Goal: Task Accomplishment & Management: Use online tool/utility

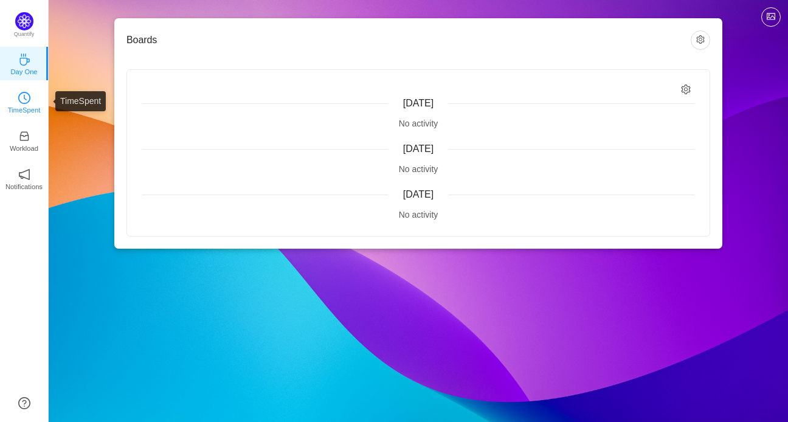
click at [18, 98] on link "TimeSpent" at bounding box center [24, 101] width 12 height 12
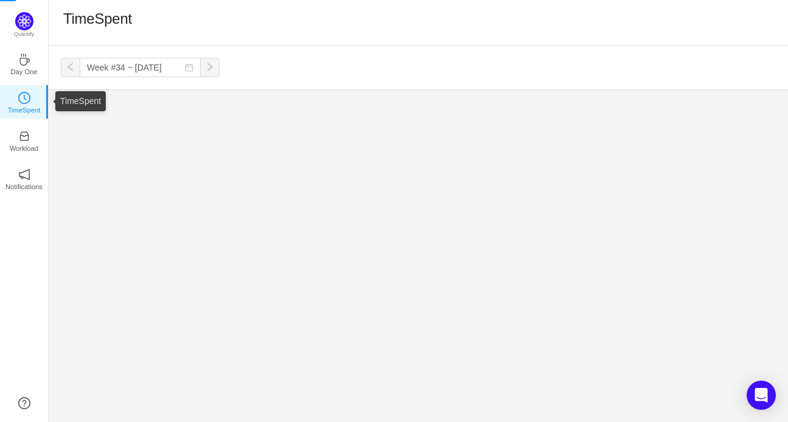
click at [25, 106] on p "TimeSpent" at bounding box center [24, 110] width 33 height 11
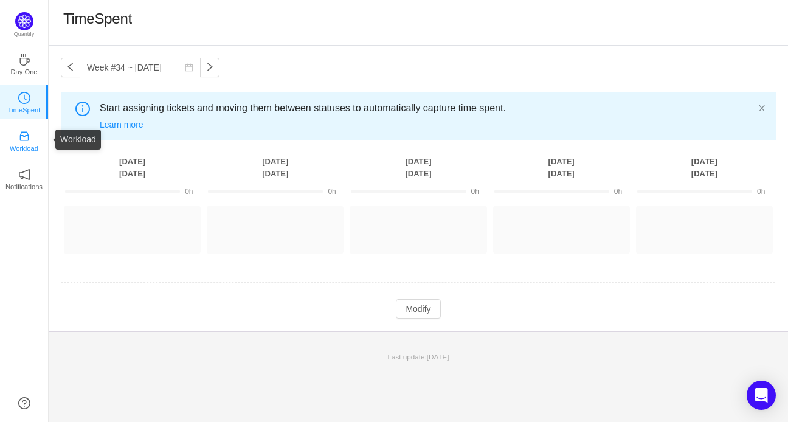
click at [29, 153] on p "Workload" at bounding box center [24, 148] width 29 height 11
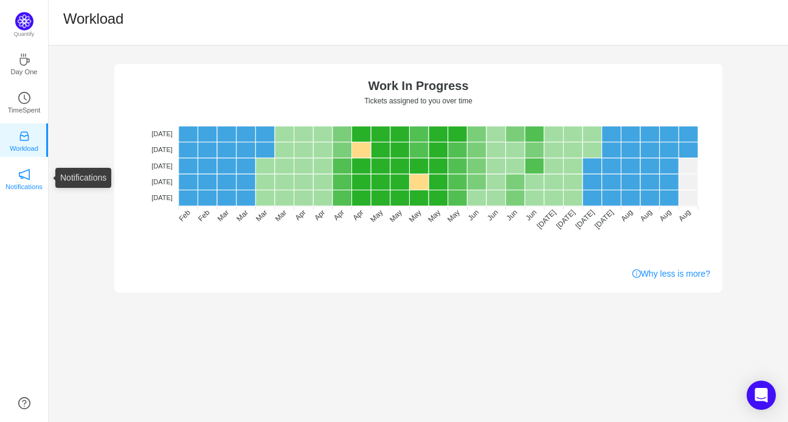
click at [30, 176] on link "Notifications" at bounding box center [24, 178] width 12 height 12
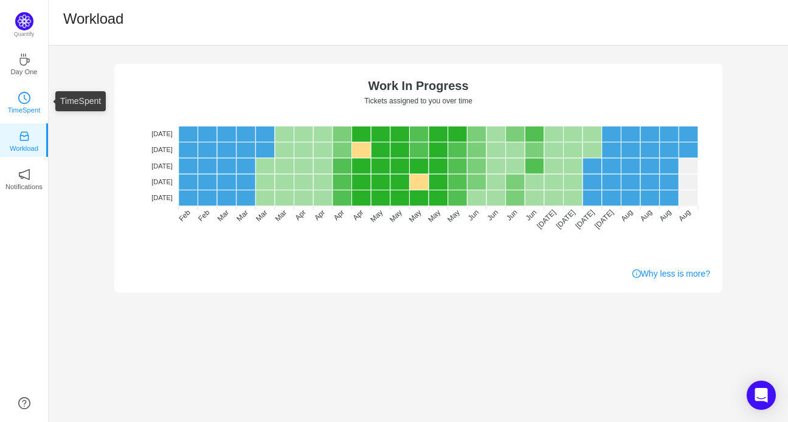
click at [29, 95] on icon "icon: clock-circle" at bounding box center [24, 98] width 12 height 12
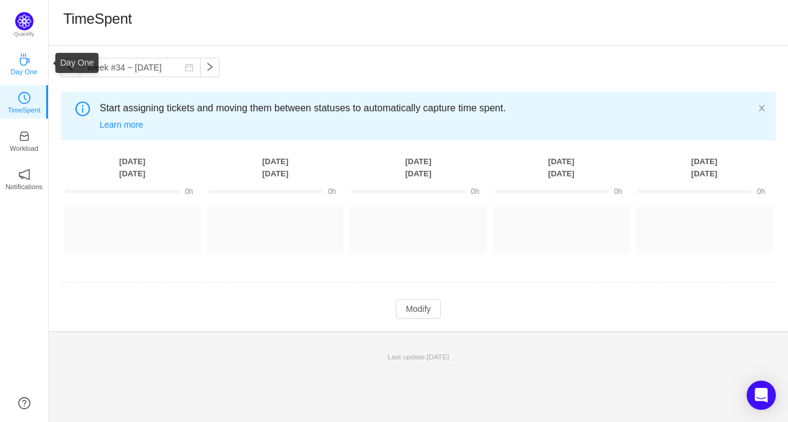
click at [26, 56] on icon "icon: coffee" at bounding box center [24, 59] width 12 height 12
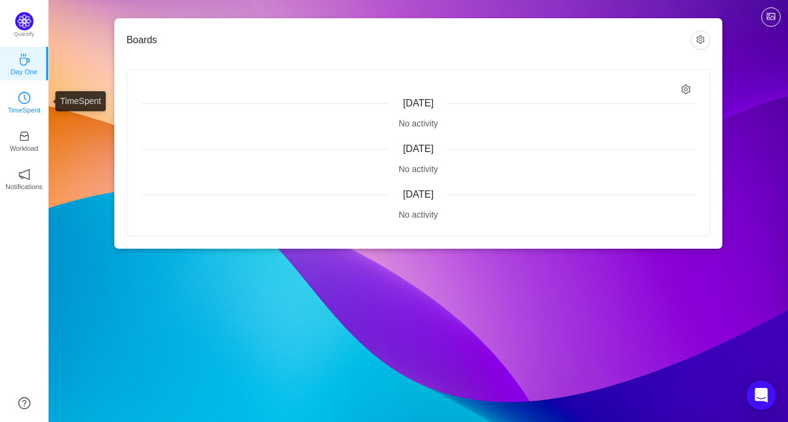
click at [27, 97] on icon "icon: clock-circle" at bounding box center [24, 98] width 12 height 12
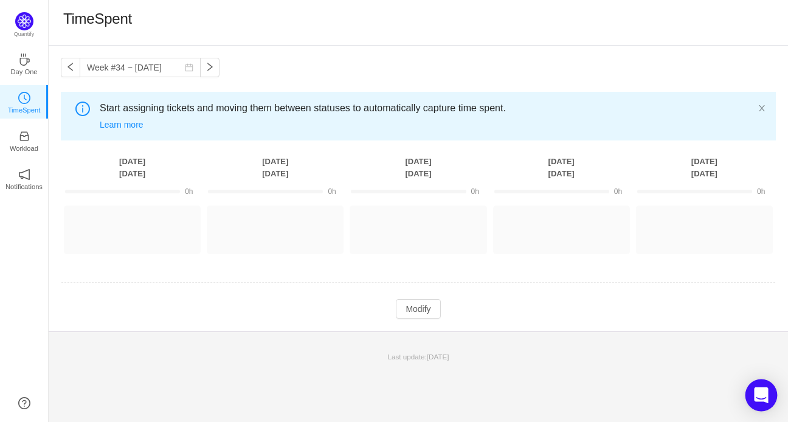
click at [759, 383] on div "Open Intercom Messenger" at bounding box center [761, 395] width 32 height 32
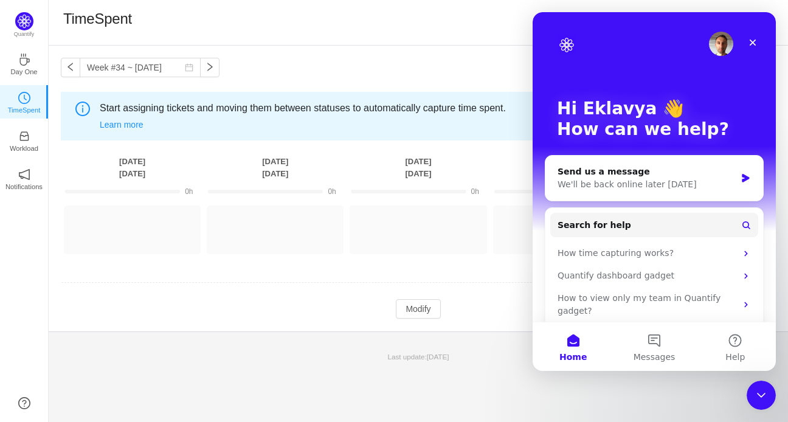
click at [759, 381] on div "Close Intercom Messenger" at bounding box center [760, 394] width 29 height 29
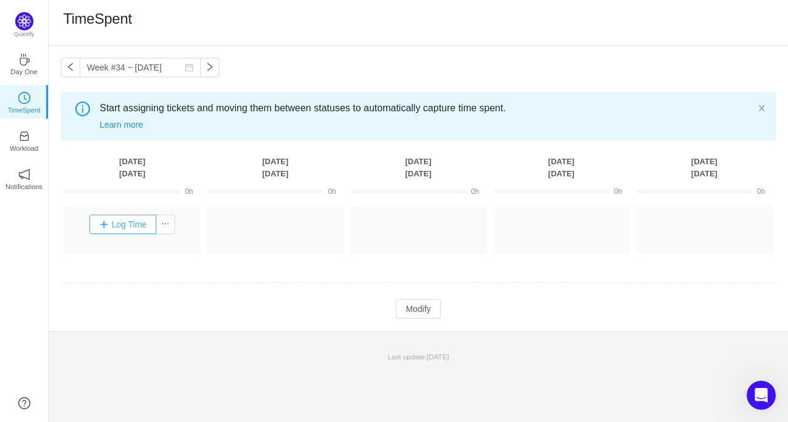
click at [132, 228] on button "Log Time" at bounding box center [122, 224] width 67 height 19
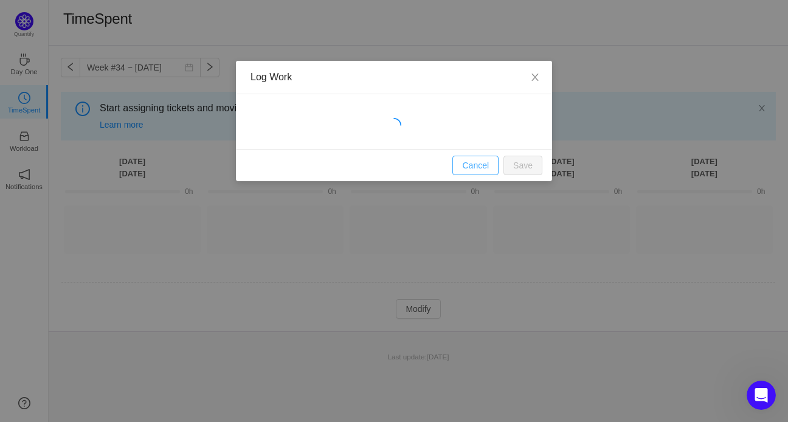
click at [471, 161] on button "Cancel" at bounding box center [475, 165] width 46 height 19
